Goal: Communication & Community: Answer question/provide support

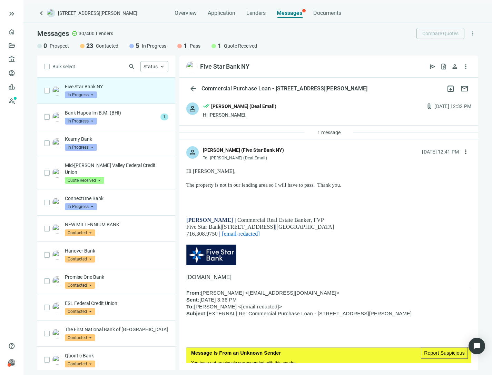
click at [81, 94] on span "In Progress" at bounding box center [81, 94] width 32 height 7
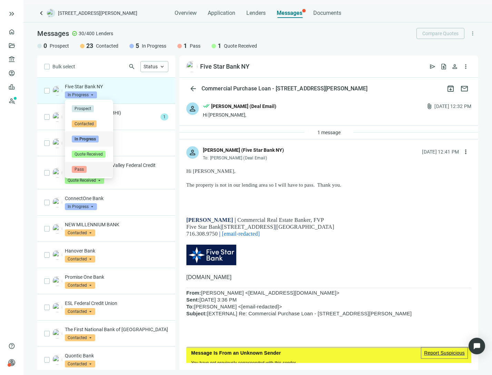
click at [80, 172] on span "Pass" at bounding box center [79, 169] width 15 height 7
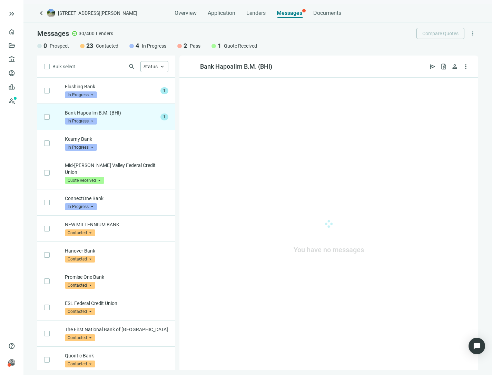
scroll to position [26, 0]
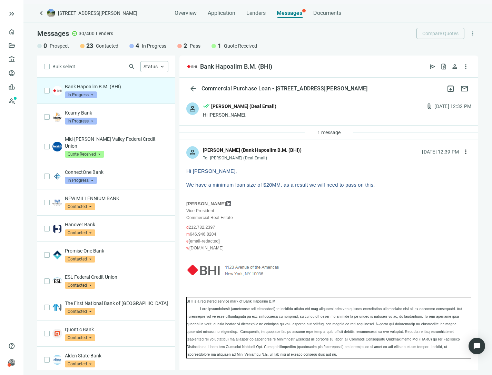
click at [76, 95] on span "In Progress" at bounding box center [81, 94] width 32 height 7
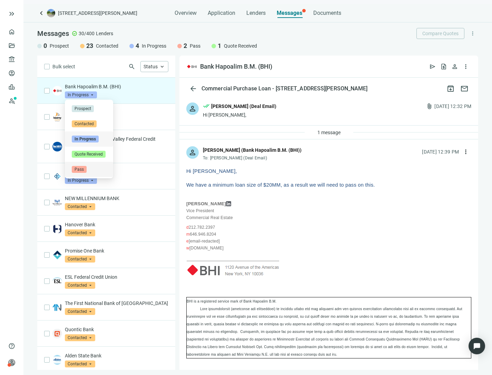
click at [81, 165] on div "Pass" at bounding box center [89, 169] width 48 height 15
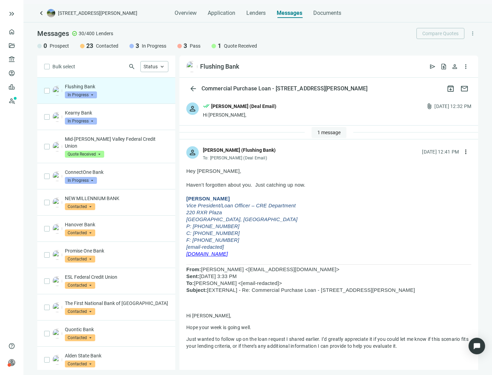
click at [317, 133] on span "1 message" at bounding box center [328, 133] width 23 height 6
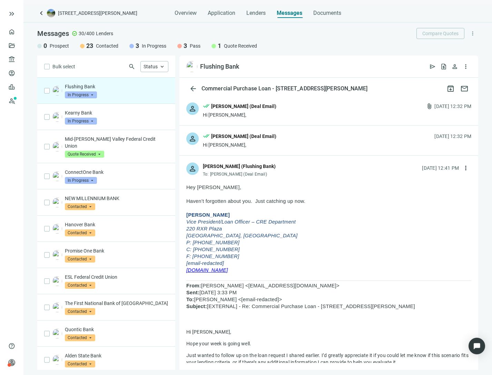
click at [266, 148] on div "Hi [PERSON_NAME]," at bounding box center [239, 144] width 73 height 7
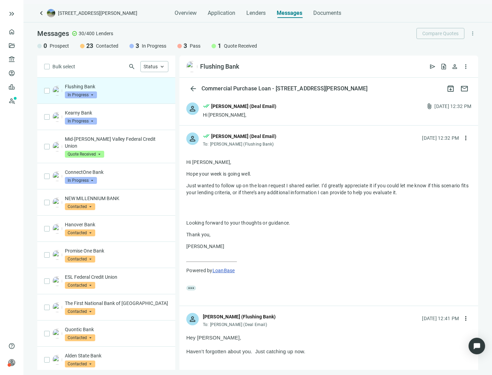
click at [265, 120] on div "person done_all [PERSON_NAME] (Deal Email) Hi [PERSON_NAME], attach_file [DATE]…" at bounding box center [328, 111] width 299 height 30
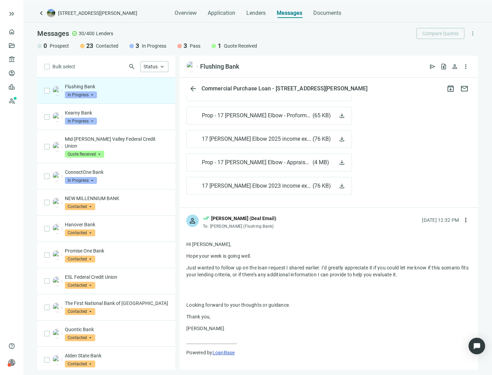
scroll to position [448, 0]
